Goal: Task Accomplishment & Management: Use online tool/utility

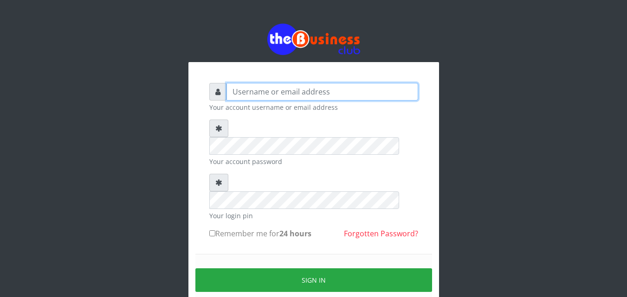
type input "kenachuks"
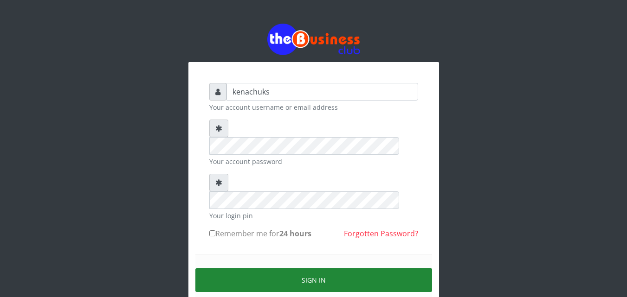
click at [291, 269] on button "Sign in" at bounding box center [313, 281] width 237 height 24
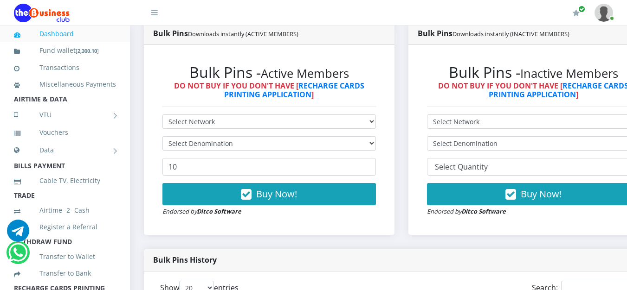
scroll to position [507, 0]
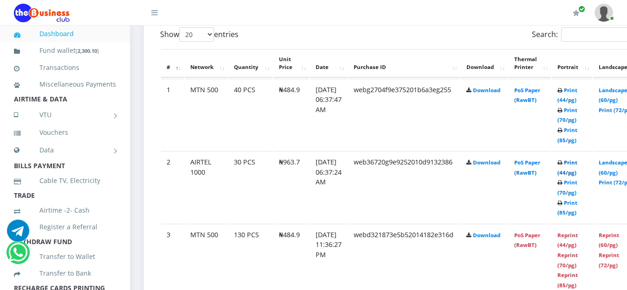
click at [577, 164] on link "Print (44/pg)" at bounding box center [567, 167] width 20 height 17
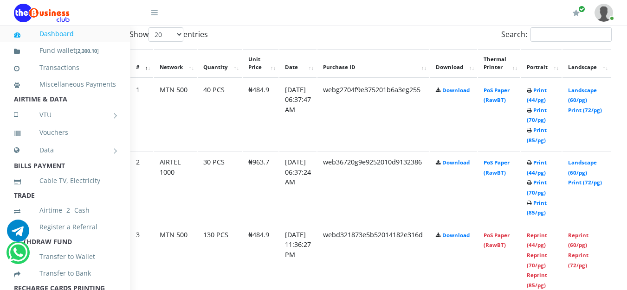
scroll to position [507, 58]
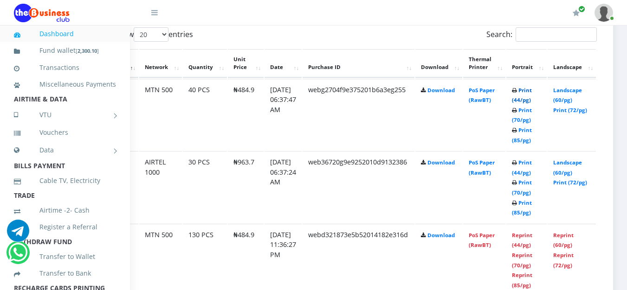
click at [517, 100] on link "Print (44/pg)" at bounding box center [522, 95] width 20 height 17
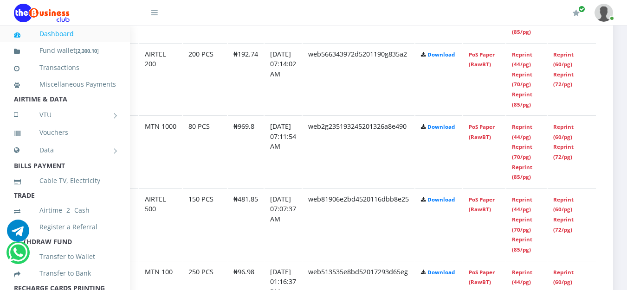
click at [620, 13] on header "My Profile Settings Logout" at bounding box center [313, 13] width 627 height 26
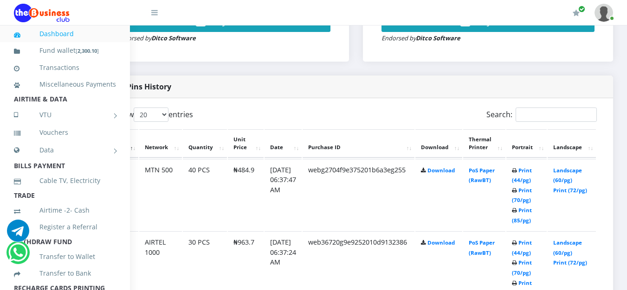
scroll to position [681, 58]
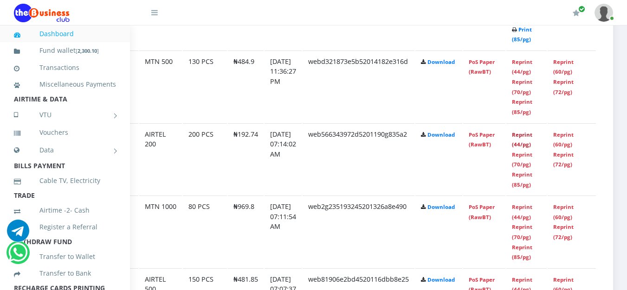
drag, startPoint x: 520, startPoint y: 136, endPoint x: 358, endPoint y: 106, distance: 165.1
click at [520, 136] on link "Reprint (44/pg)" at bounding box center [522, 139] width 20 height 17
click at [521, 136] on link "Reprint (44/pg)" at bounding box center [522, 139] width 20 height 17
